Goal: Information Seeking & Learning: Learn about a topic

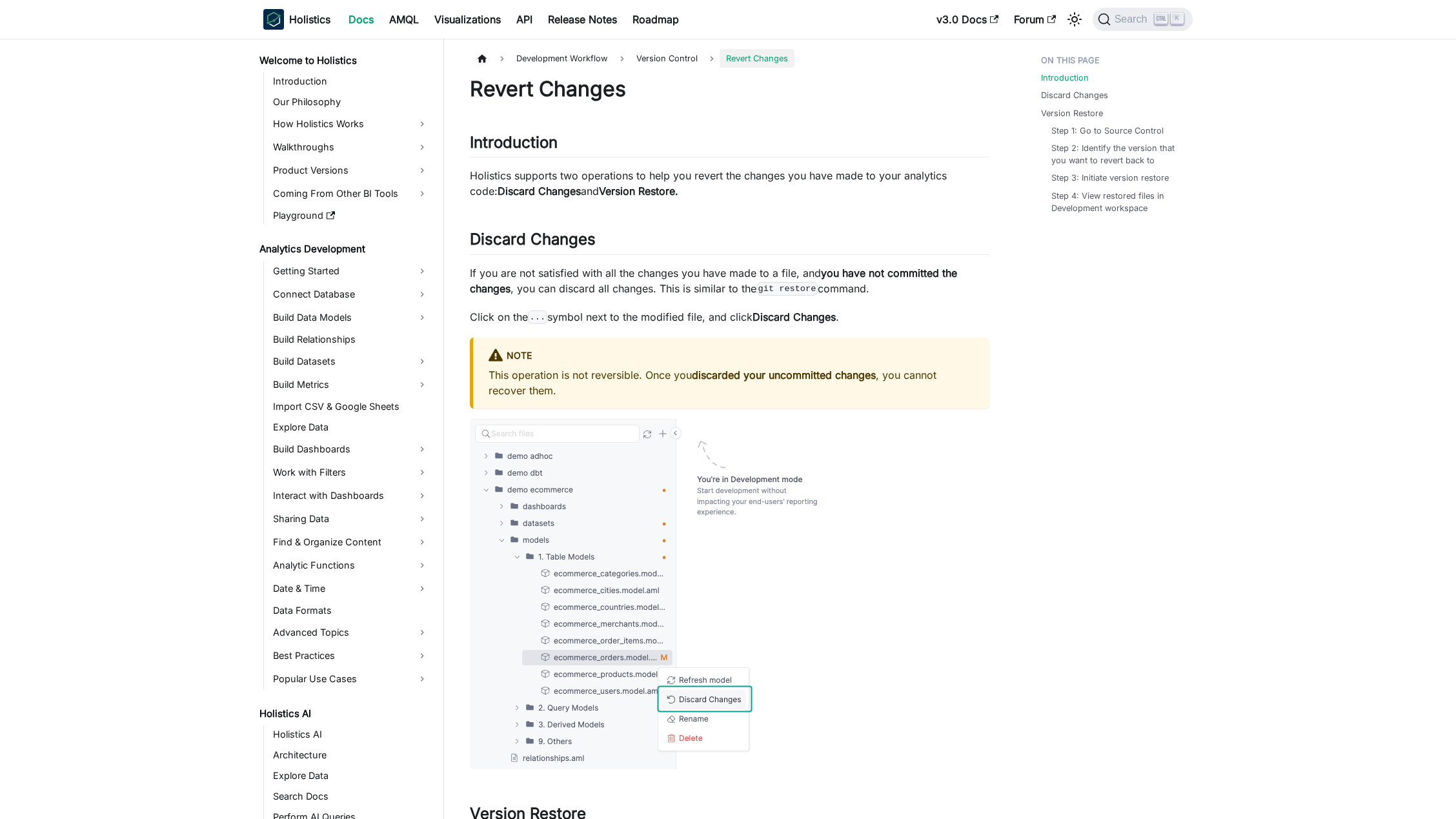
scroll to position [486, 0]
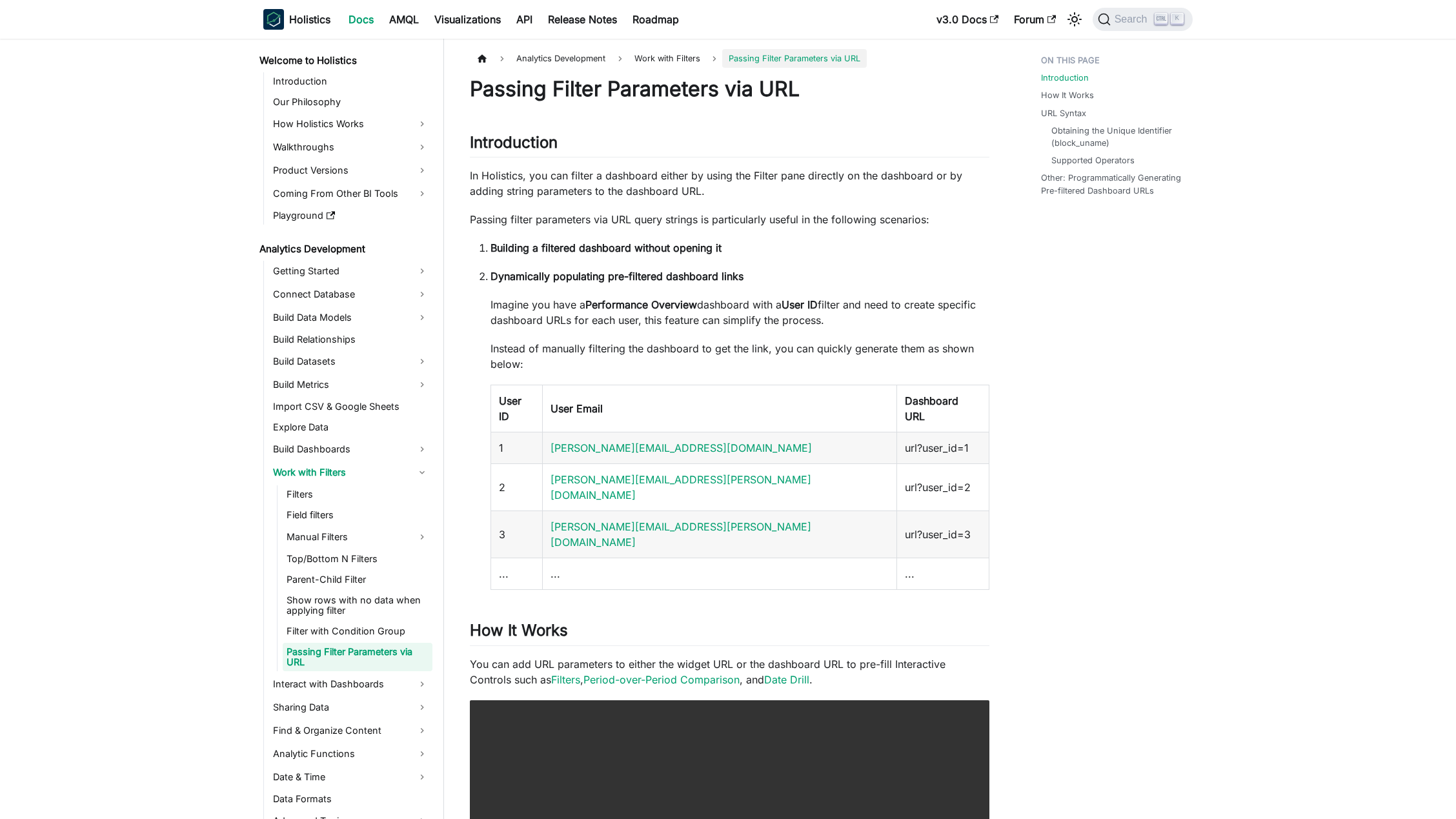
scroll to position [9, 0]
